Goal: Transaction & Acquisition: Download file/media

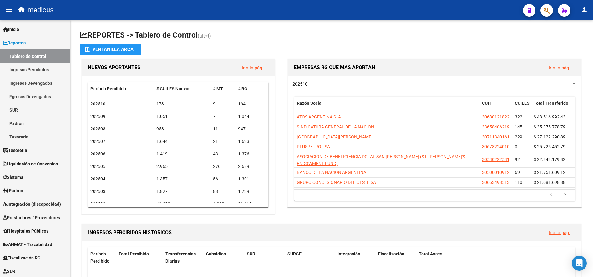
scroll to position [56, 0]
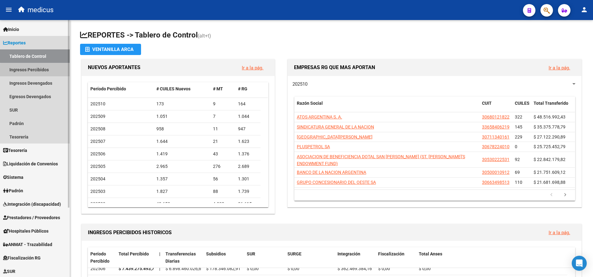
click at [39, 71] on link "Ingresos Percibidos" at bounding box center [35, 69] width 70 height 13
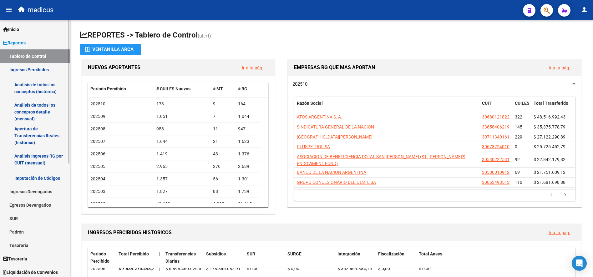
click at [32, 56] on link "Tablero de Control" at bounding box center [35, 55] width 70 height 13
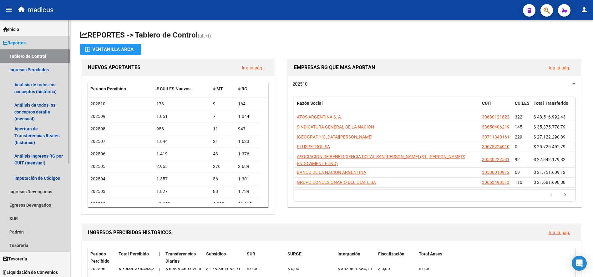
click at [32, 56] on link "Tablero de Control" at bounding box center [35, 55] width 70 height 13
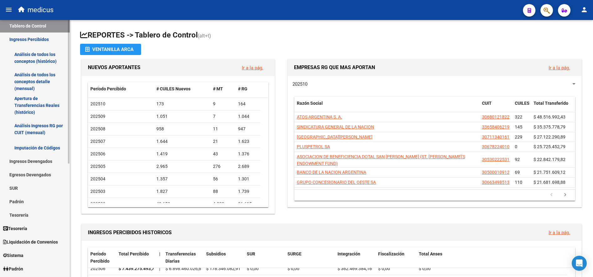
scroll to position [47, 0]
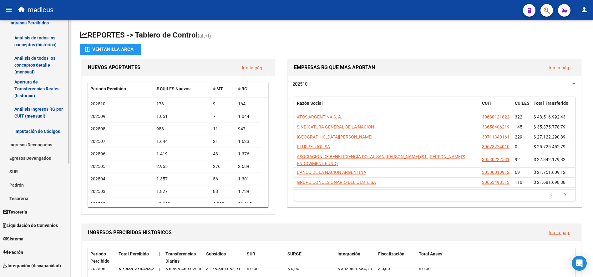
click at [43, 145] on link "Ingresos Devengados" at bounding box center [35, 144] width 70 height 13
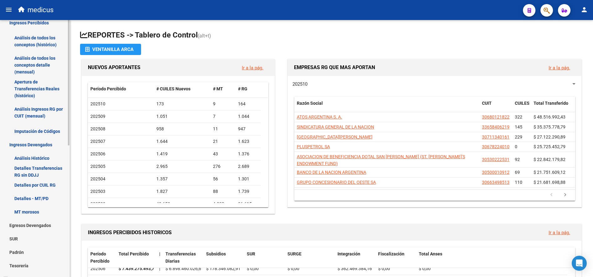
scroll to position [0, 0]
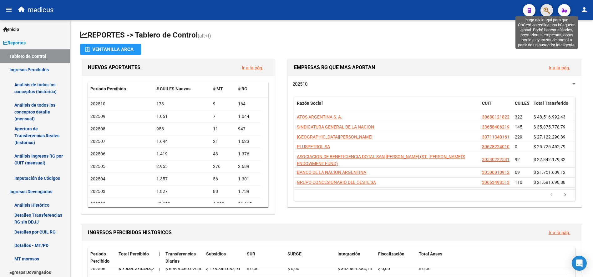
click at [548, 12] on icon "button" at bounding box center [547, 10] width 6 height 7
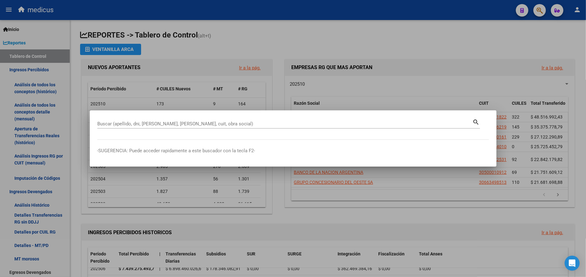
click at [453, 45] on div at bounding box center [293, 138] width 586 height 277
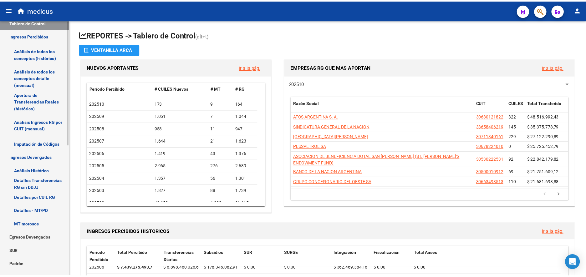
scroll to position [47, 0]
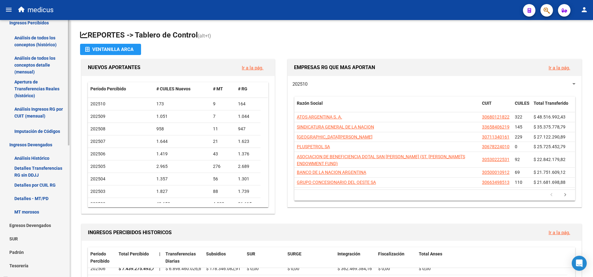
click at [46, 163] on link "Análisis Histórico" at bounding box center [35, 157] width 70 height 13
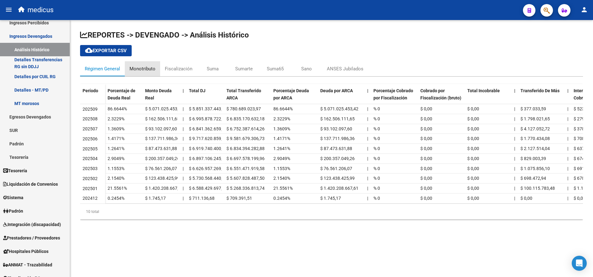
click at [146, 70] on div "Monotributo" at bounding box center [142, 68] width 26 height 7
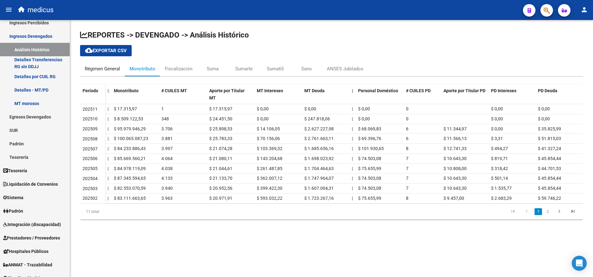
click at [112, 70] on div "Régimen General" at bounding box center [102, 68] width 35 height 7
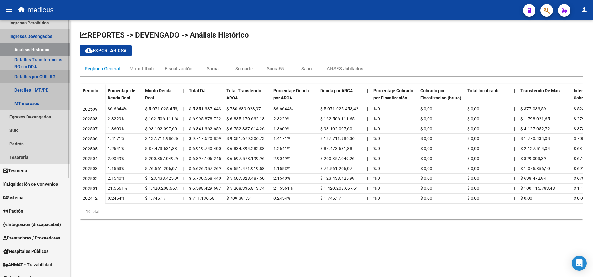
click at [50, 79] on link "Detalles por CUIL RG" at bounding box center [35, 76] width 70 height 13
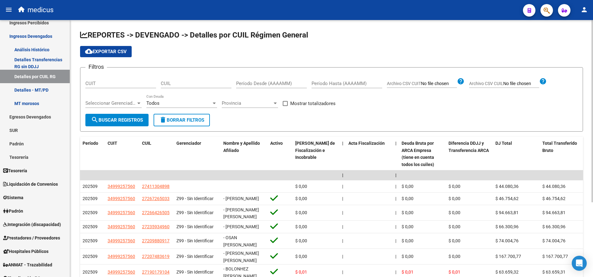
click at [213, 104] on div at bounding box center [214, 104] width 3 height 2
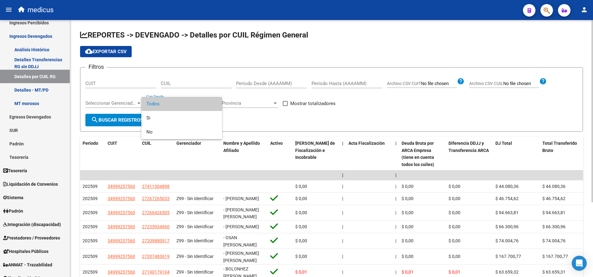
click at [212, 104] on span "Todos" at bounding box center [181, 104] width 71 height 14
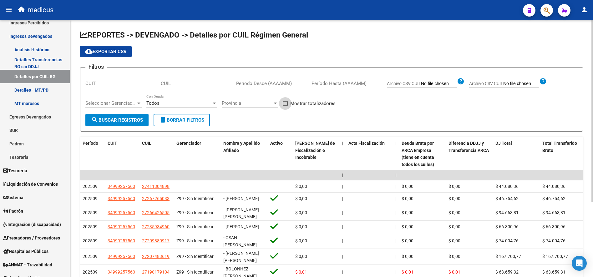
click at [286, 104] on span at bounding box center [285, 103] width 5 height 5
click at [285, 106] on input "Mostrar totalizadores" at bounding box center [285, 106] width 0 height 0
checkbox input "true"
click at [272, 85] on input "Período Desde (AAAAMM)" at bounding box center [271, 84] width 71 height 6
type input "202509"
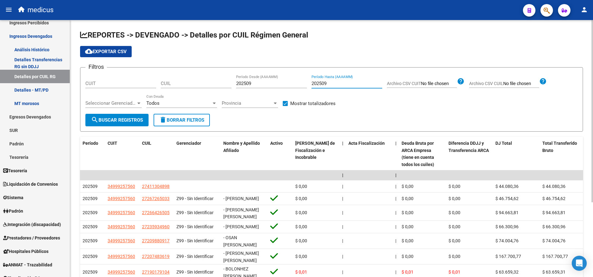
type input "202509"
click at [117, 122] on span "search Buscar Registros" at bounding box center [117, 120] width 52 height 6
click at [112, 55] on button "cloud_download Exportar CSV" at bounding box center [106, 51] width 52 height 11
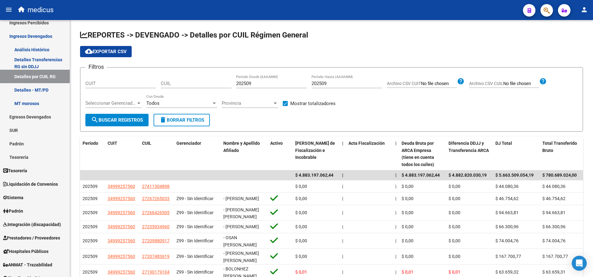
click at [544, 11] on icon "button" at bounding box center [547, 10] width 6 height 7
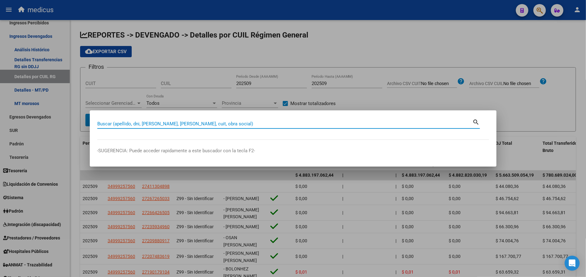
click at [195, 120] on div "Buscar (apellido, dni, [PERSON_NAME], [PERSON_NAME], cuit, obra social)" at bounding box center [284, 123] width 375 height 9
paste input "30604518519"
type input "30604518519"
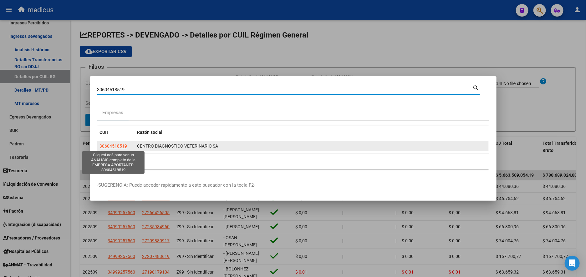
click at [113, 146] on span "30604518519" at bounding box center [114, 146] width 28 height 5
type textarea "30604518519"
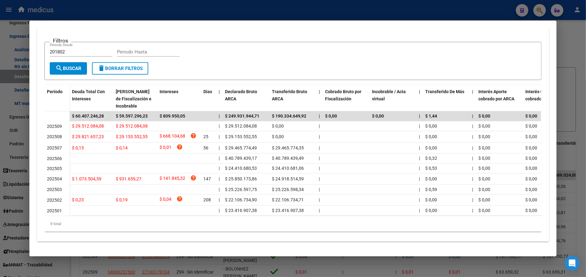
scroll to position [129, 0]
